Goal: Task Accomplishment & Management: Manage account settings

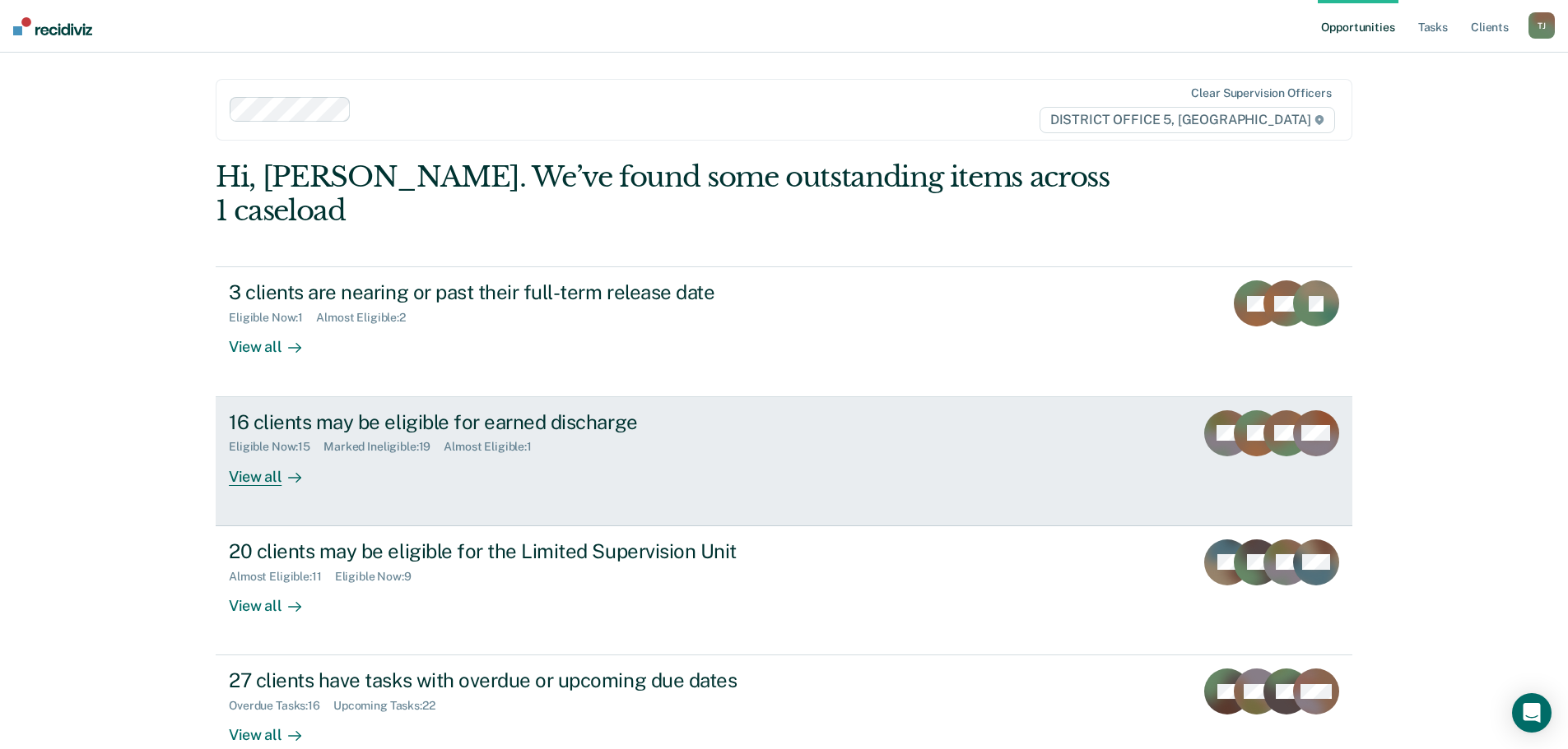
click at [873, 397] on link "16 clients may be eligible for earned discharge Eligible Now : 15 Marked Inelig…" at bounding box center [784, 461] width 1137 height 129
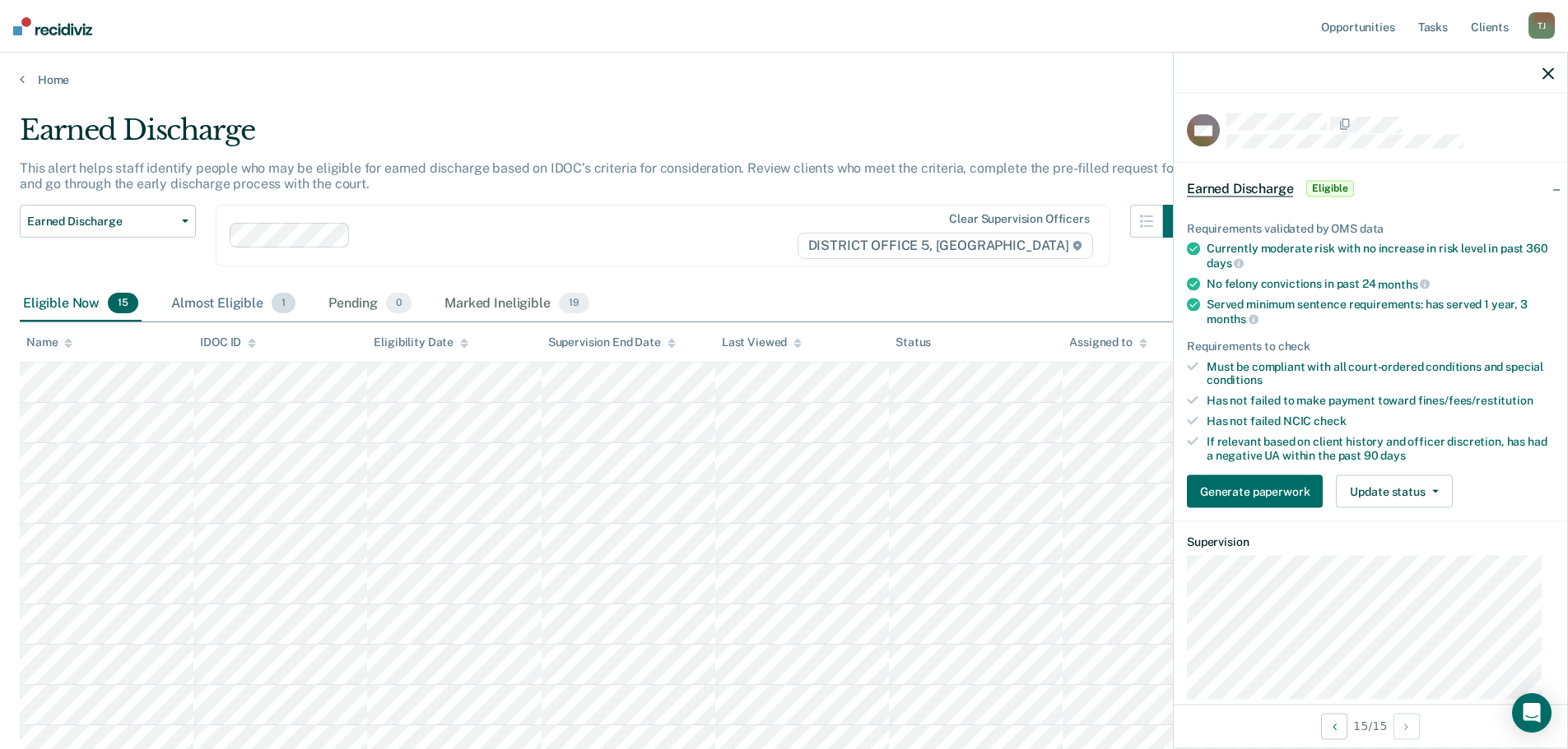
click at [227, 300] on div "Almost Eligible 1" at bounding box center [233, 304] width 131 height 36
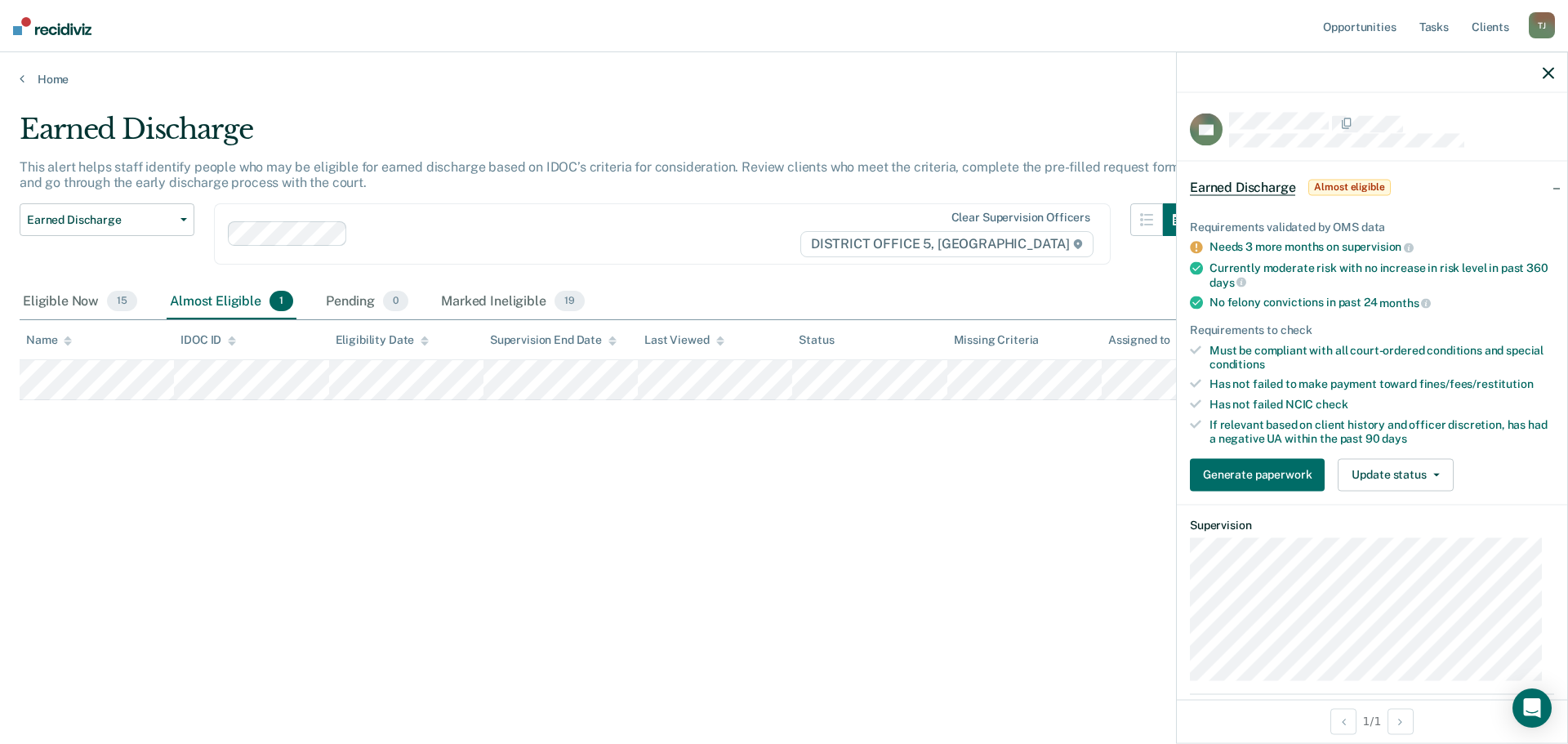
click at [1549, 66] on button "button" at bounding box center [1549, 72] width 12 height 14
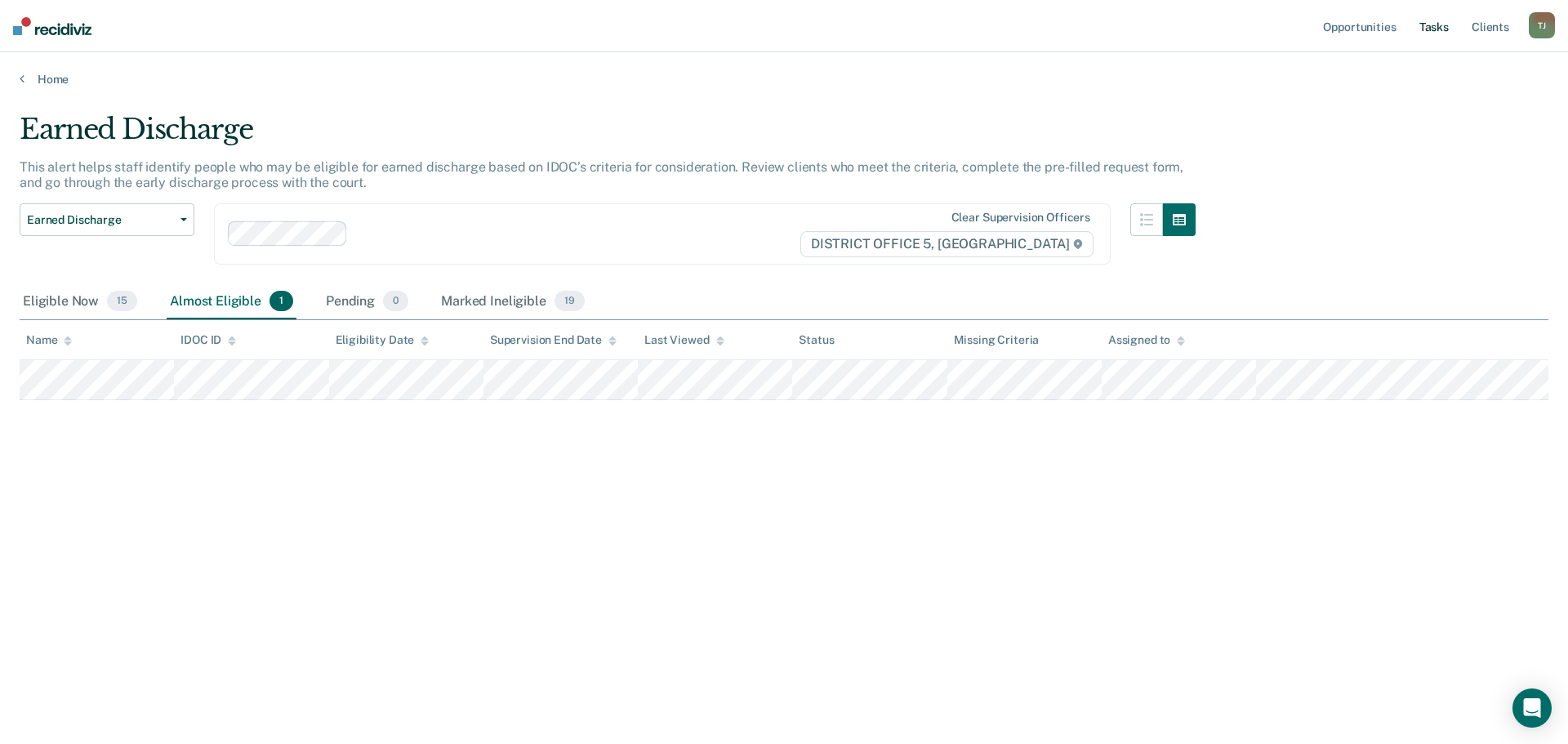
click at [1440, 31] on link "Tasks" at bounding box center [1434, 26] width 36 height 52
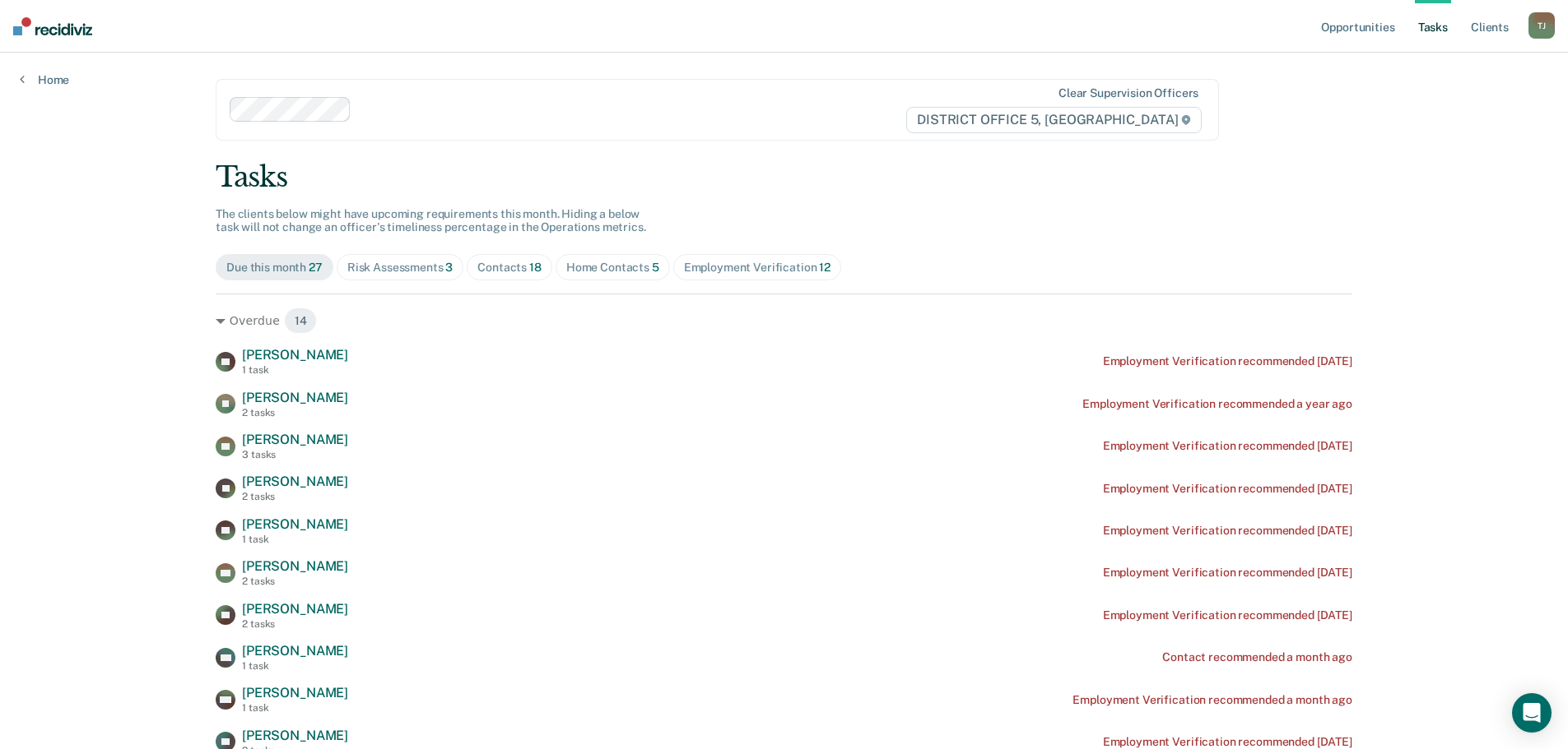
click at [612, 268] on div "Home Contacts 5" at bounding box center [613, 267] width 93 height 14
